Goal: Task Accomplishment & Management: Manage account settings

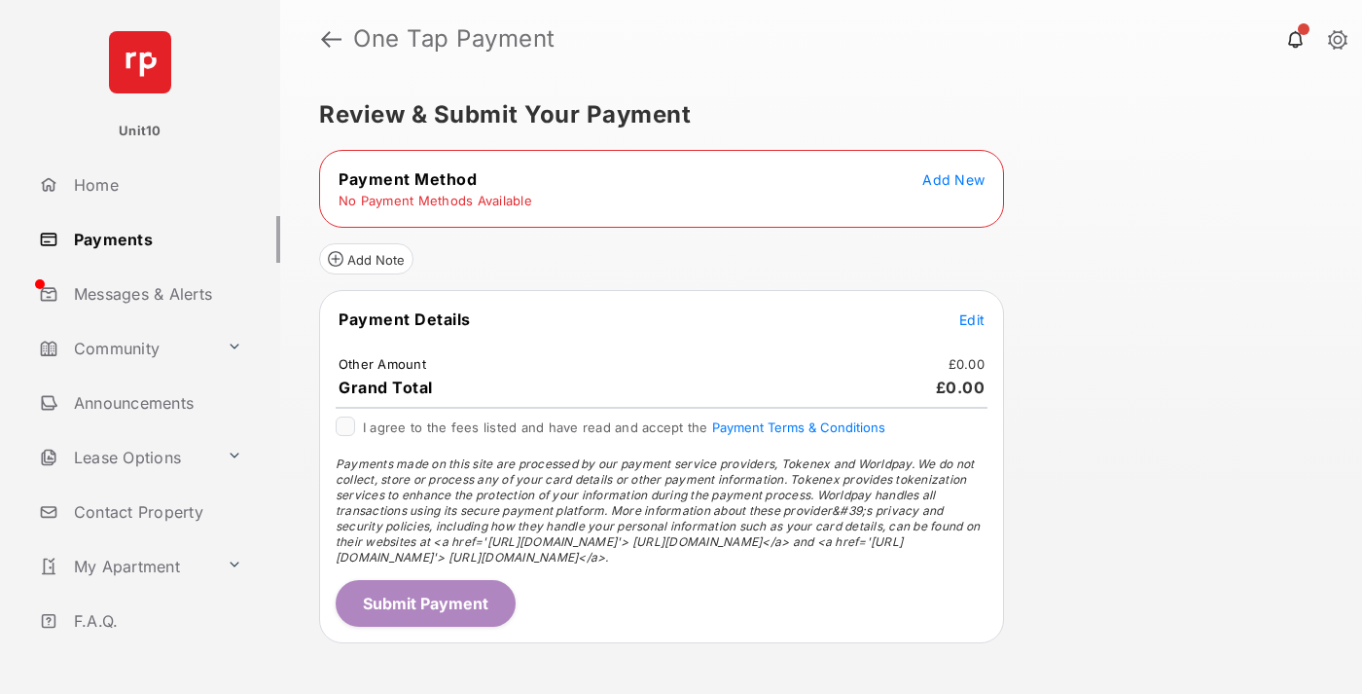
click at [954, 179] on span "Add New" at bounding box center [954, 179] width 62 height 17
